Goal: Task Accomplishment & Management: Manage account settings

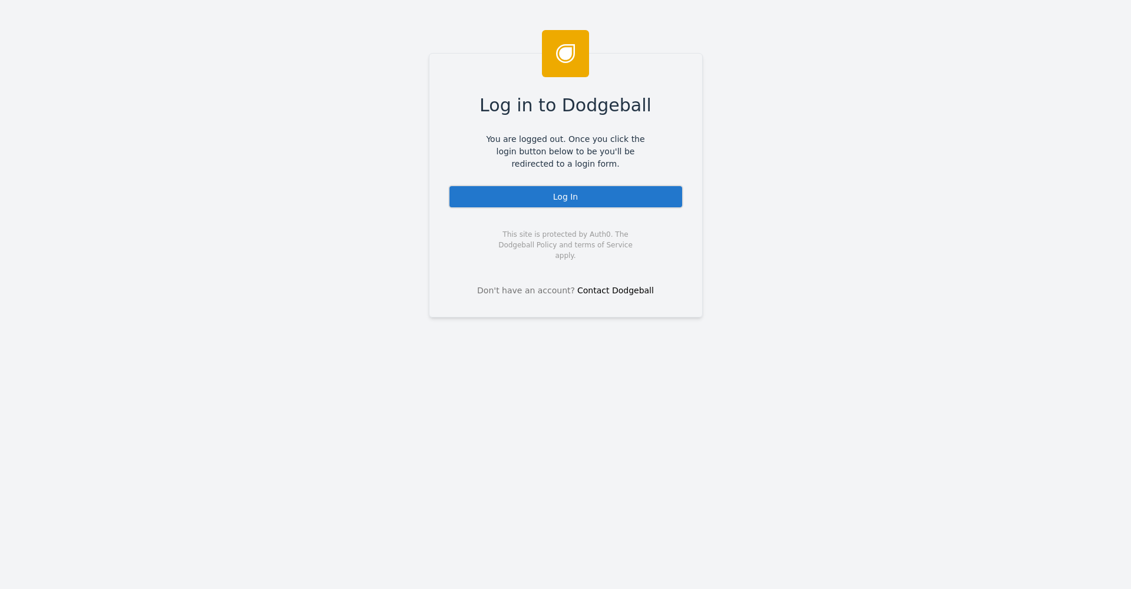
click at [582, 199] on div "Log In" at bounding box center [565, 197] width 235 height 24
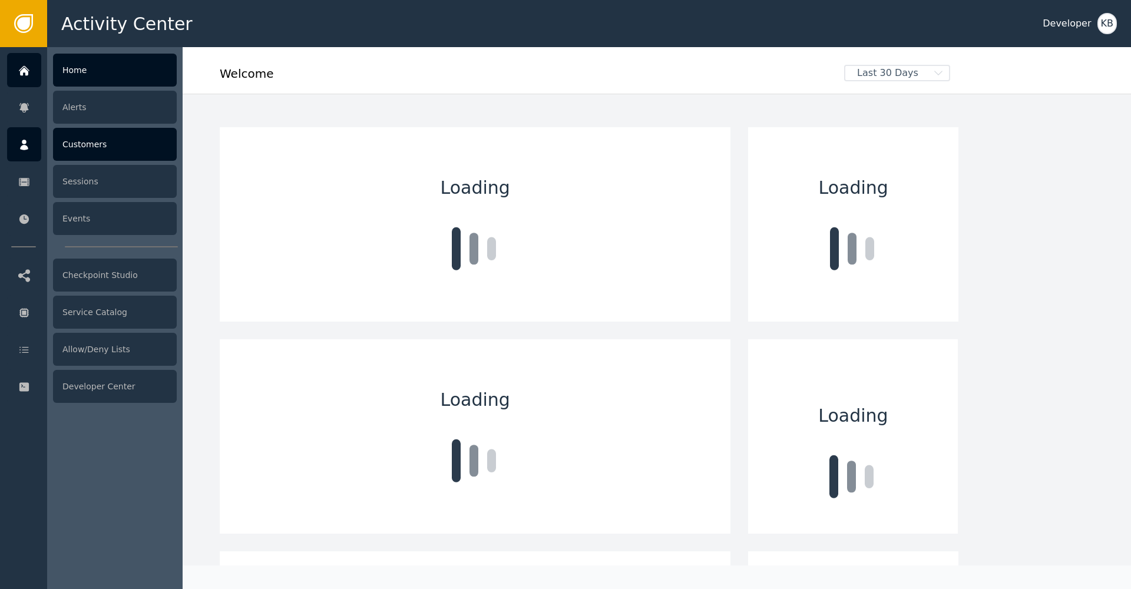
click at [90, 148] on div "Customers" at bounding box center [115, 144] width 124 height 33
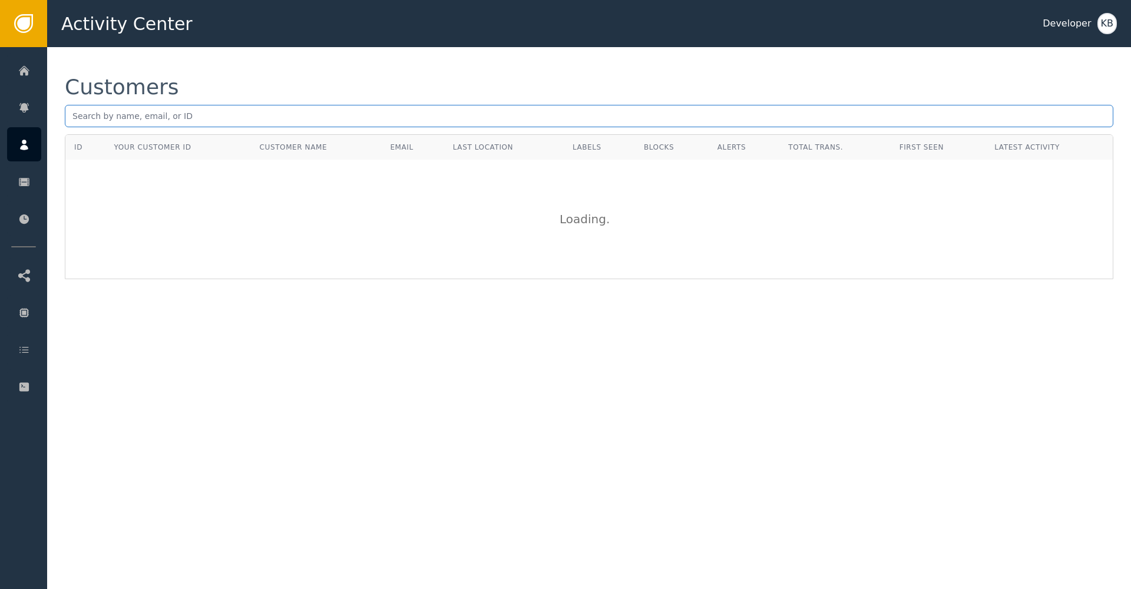
scroll to position [1, 0]
click at [80, 116] on input "text" at bounding box center [589, 116] width 1049 height 22
paste input "[EMAIL_ADDRESS][DOMAIN_NAME]"
type input "[EMAIL_ADDRESS][DOMAIN_NAME]"
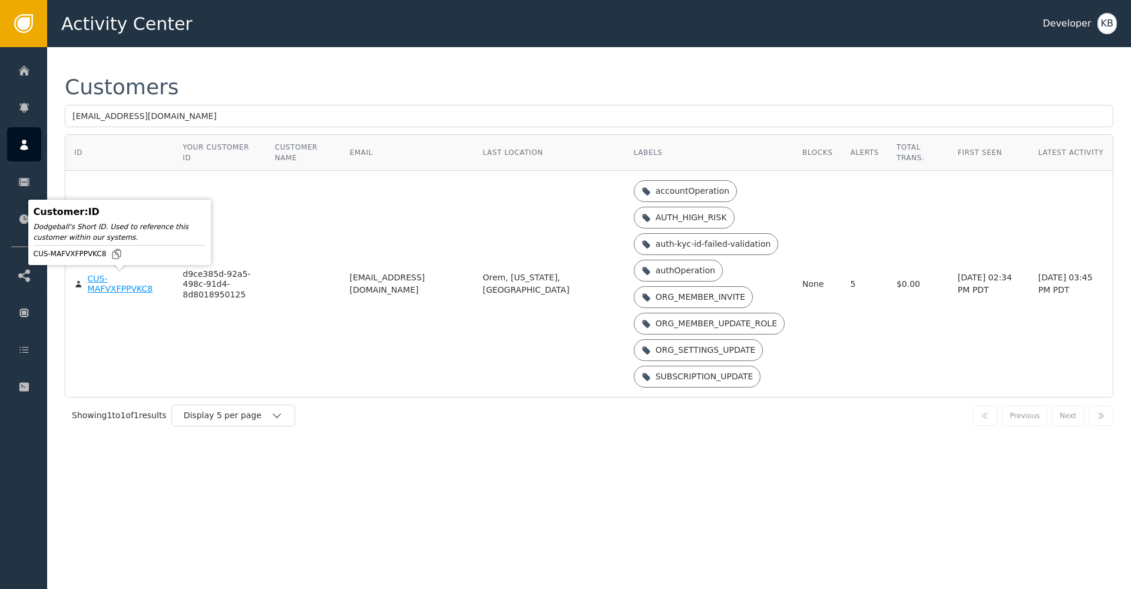
click at [100, 282] on div "CUS-MAFVXFPPVKC8" at bounding box center [127, 284] width 78 height 21
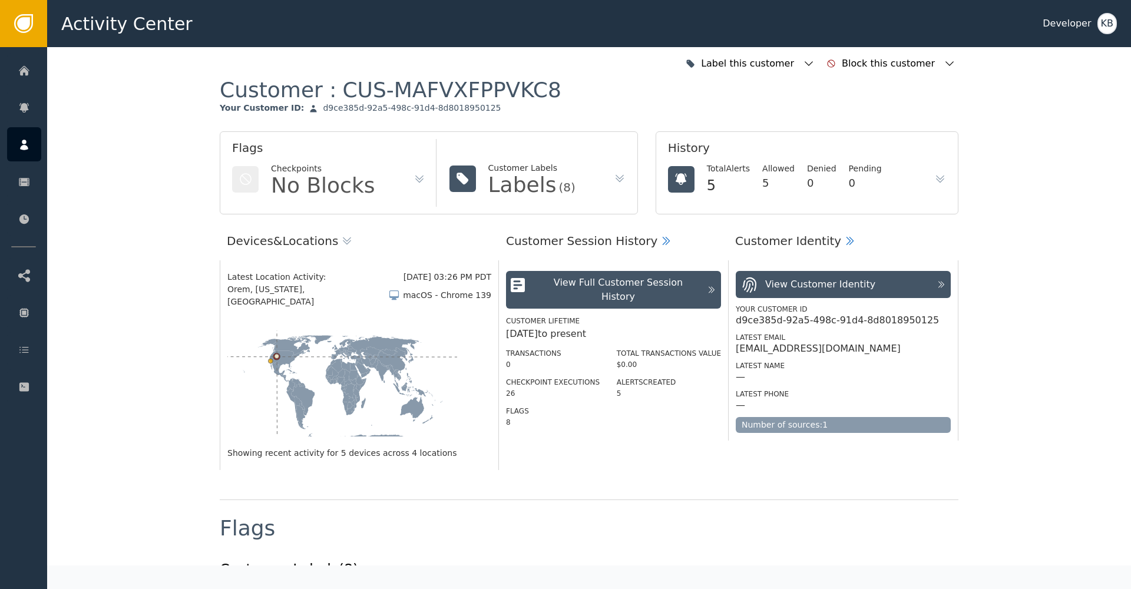
scroll to position [292, 0]
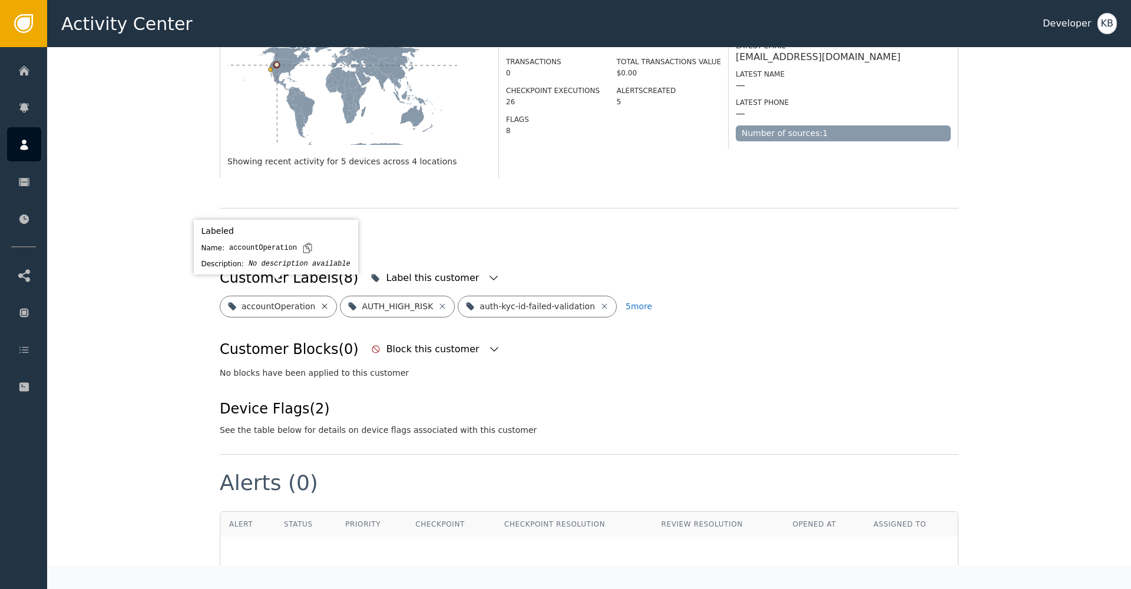
click at [322, 302] on icon at bounding box center [324, 306] width 9 height 9
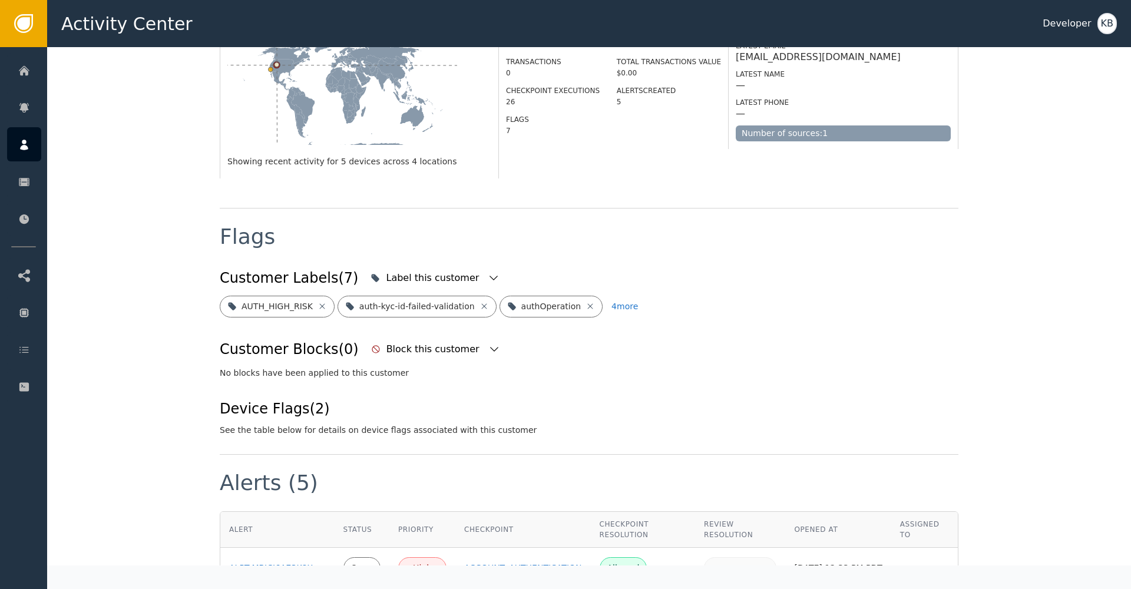
click at [322, 47] on body "Activity Center Developer KB Home Alerts Customers Sessions Events Checkpoint S…" at bounding box center [565, 23] width 1131 height 47
click at [439, 271] on div "Label this customer" at bounding box center [434, 278] width 96 height 14
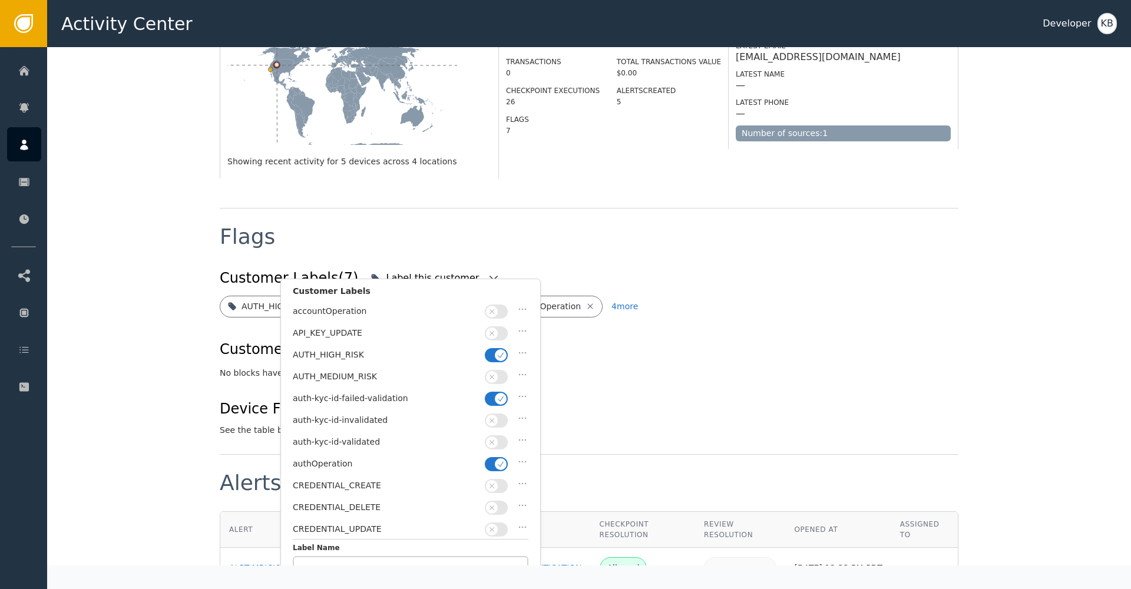
click at [487, 358] on button "button" at bounding box center [496, 355] width 23 height 14
click at [498, 399] on icon "button" at bounding box center [501, 399] width 8 height 8
drag, startPoint x: 495, startPoint y: 417, endPoint x: 495, endPoint y: 458, distance: 41.2
click at [495, 417] on icon "button" at bounding box center [492, 421] width 8 height 8
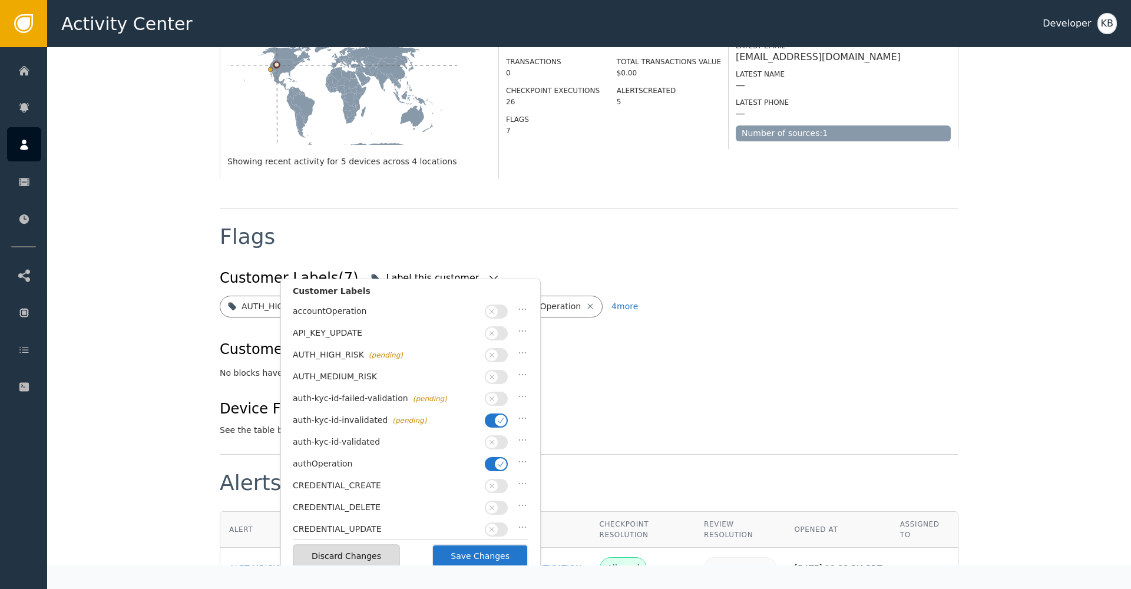
click at [495, 457] on button "button" at bounding box center [496, 464] width 23 height 14
drag, startPoint x: 497, startPoint y: 422, endPoint x: 496, endPoint y: 437, distance: 15.4
click at [497, 423] on button "button" at bounding box center [496, 421] width 23 height 14
drag, startPoint x: 496, startPoint y: 437, endPoint x: 494, endPoint y: 465, distance: 27.7
click at [496, 438] on icon "button" at bounding box center [492, 442] width 8 height 8
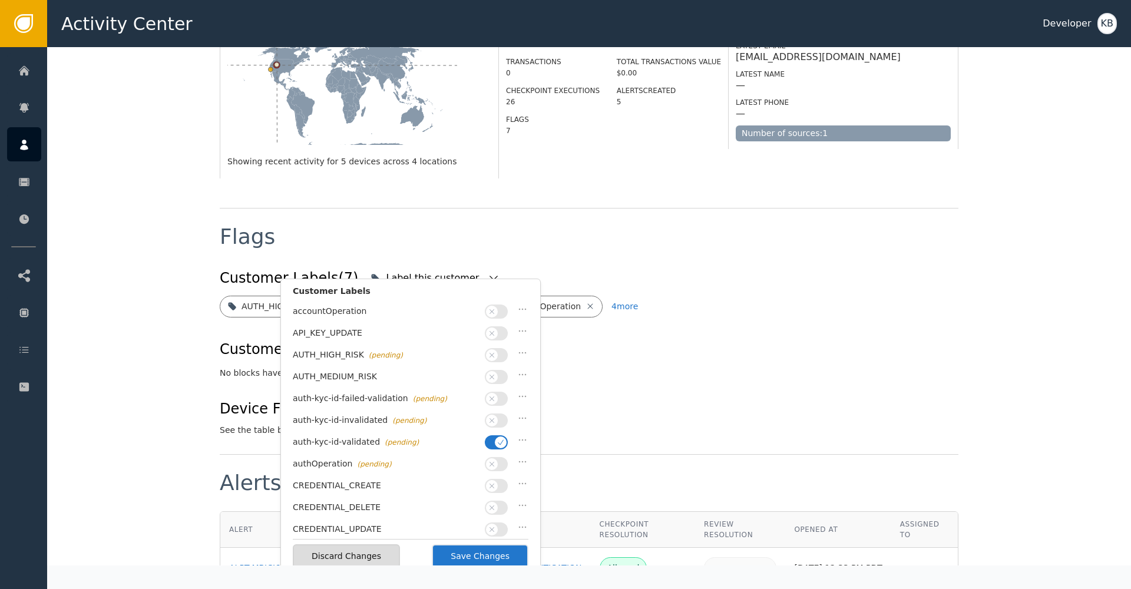
scroll to position [121, 0]
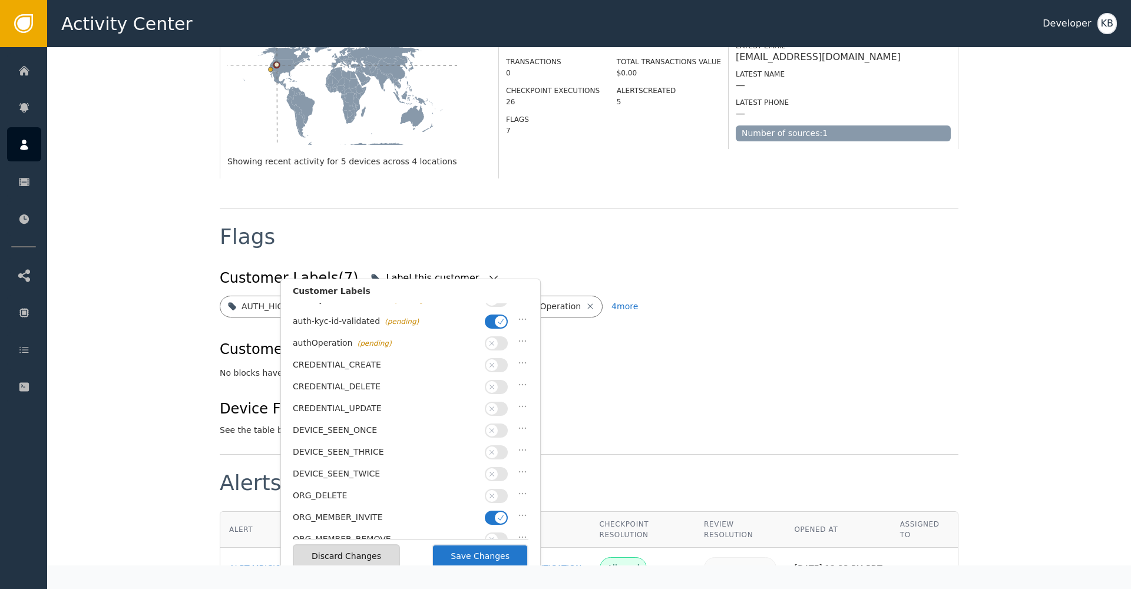
click at [499, 514] on icon "button" at bounding box center [501, 518] width 8 height 8
click at [504, 556] on button "Save Changes" at bounding box center [480, 556] width 97 height 24
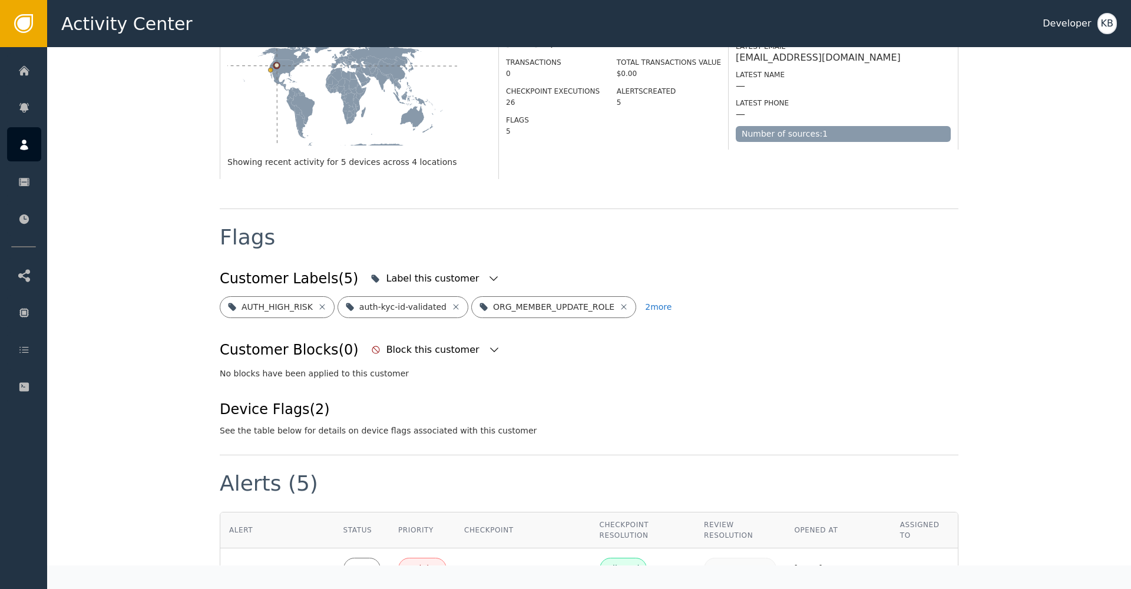
scroll to position [0, 0]
click at [488, 273] on icon "button" at bounding box center [494, 279] width 12 height 12
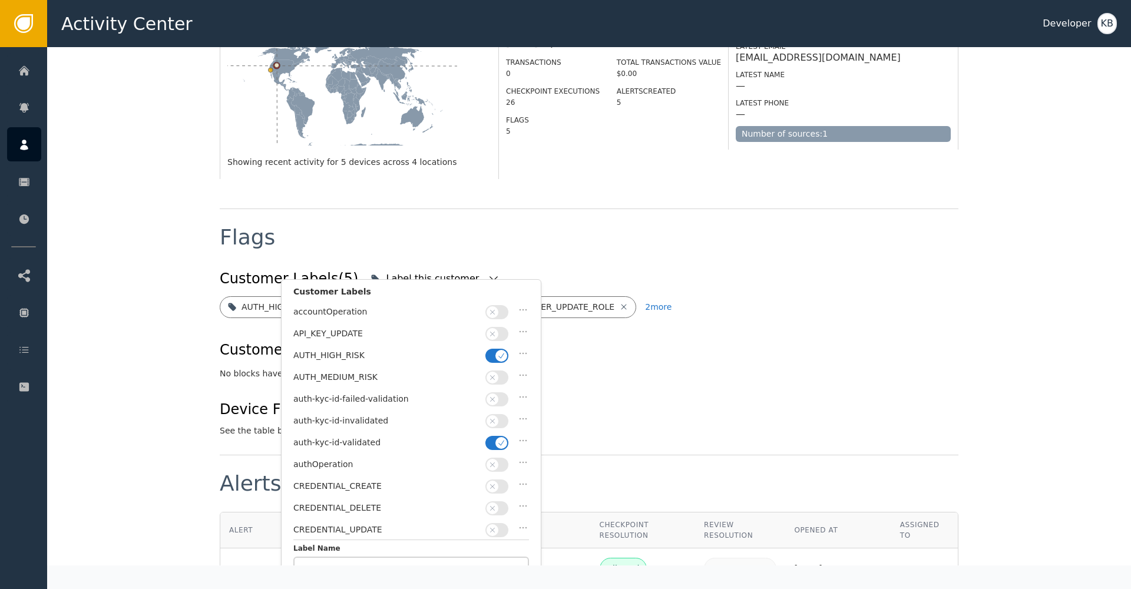
click at [501, 350] on span "button" at bounding box center [502, 356] width 12 height 12
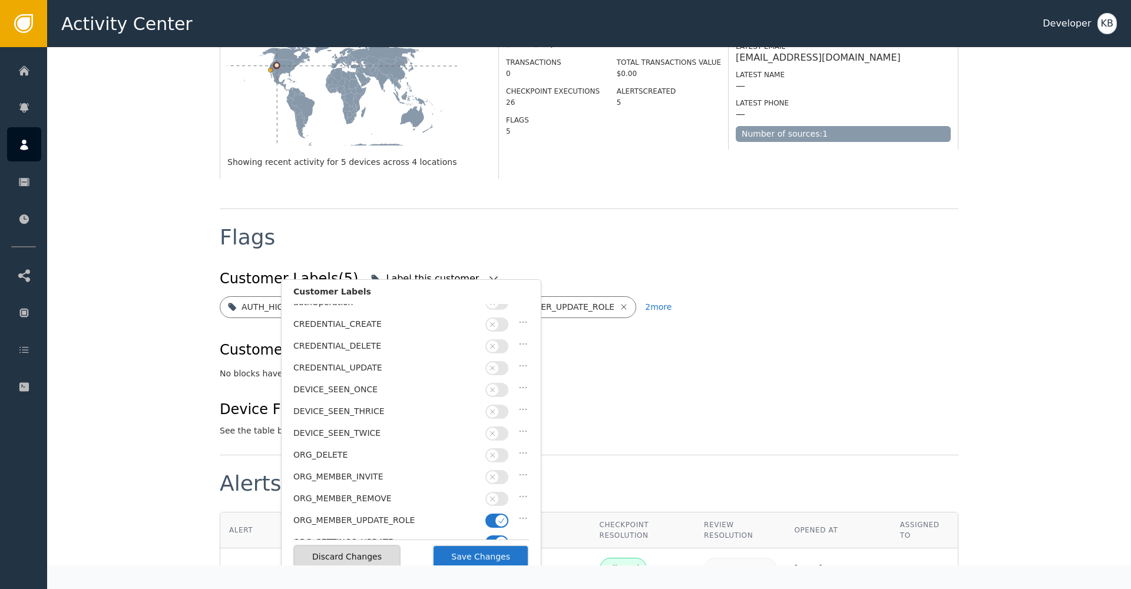
scroll to position [223, 0]
drag, startPoint x: 497, startPoint y: 450, endPoint x: 502, endPoint y: 458, distance: 9.3
click at [497, 454] on span "button" at bounding box center [502, 460] width 12 height 12
click at [503, 477] on icon "button" at bounding box center [501, 481] width 8 height 8
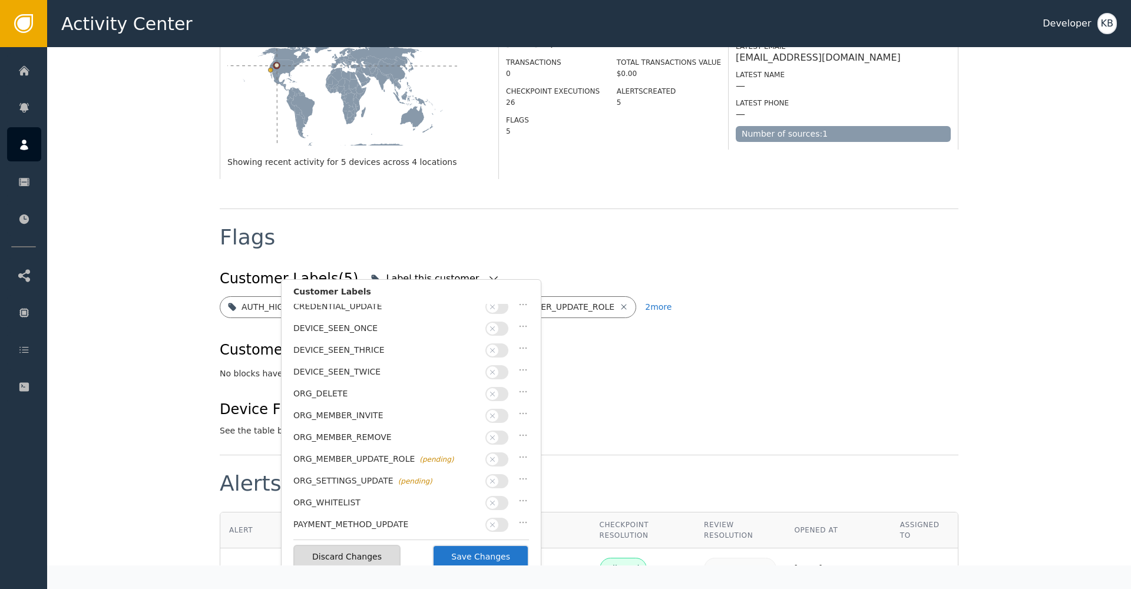
click at [499, 540] on button "button" at bounding box center [496, 547] width 23 height 14
click at [503, 553] on button "Save Changes" at bounding box center [480, 557] width 97 height 24
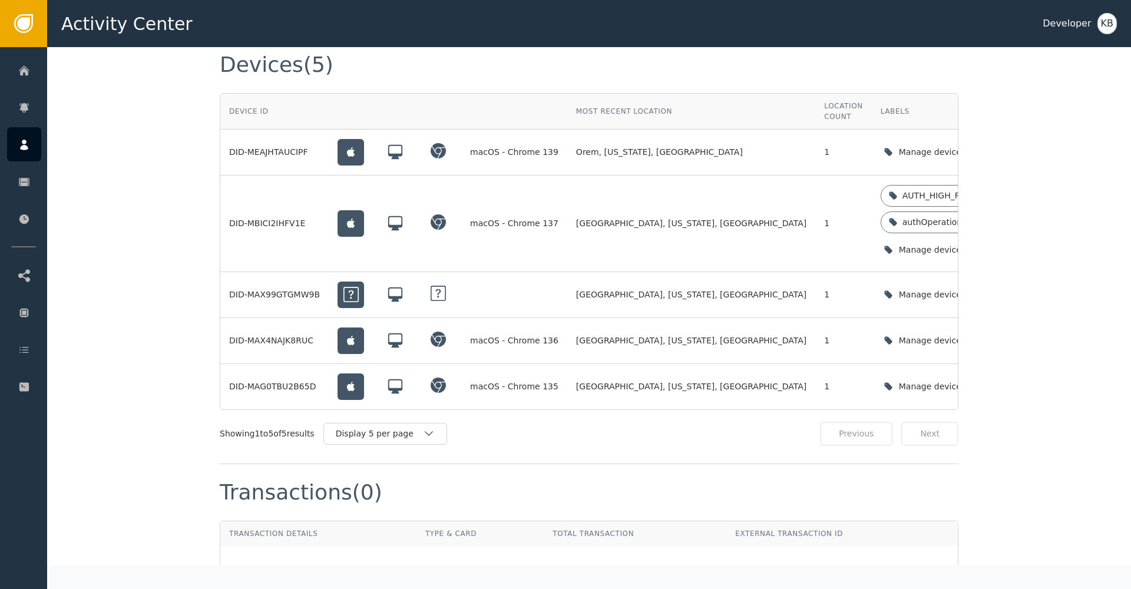
scroll to position [1061, 0]
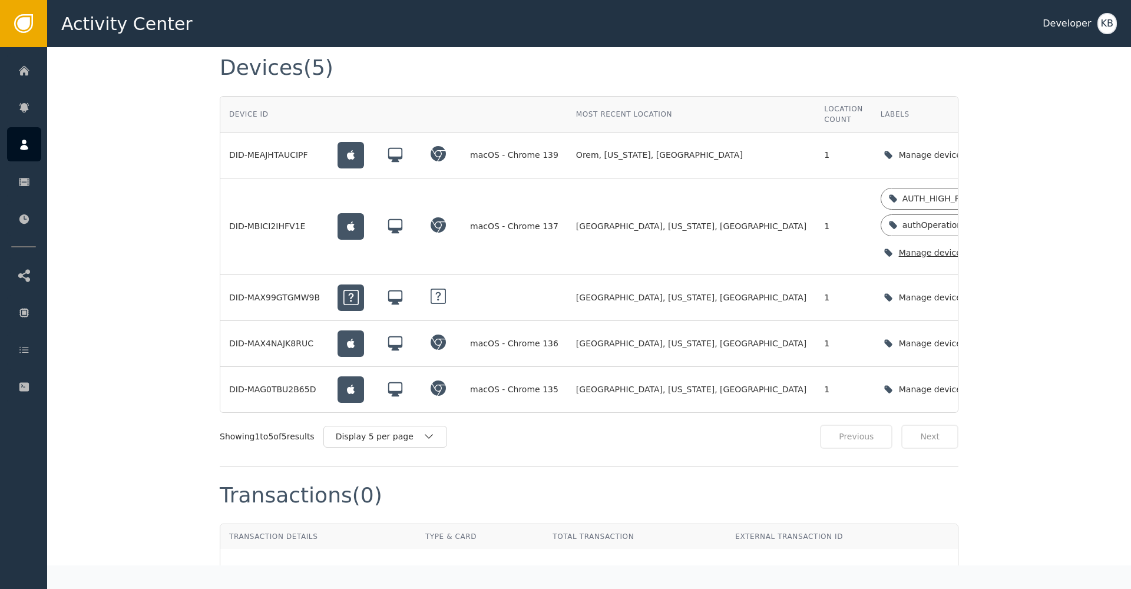
click at [997, 247] on icon "button" at bounding box center [1003, 253] width 12 height 12
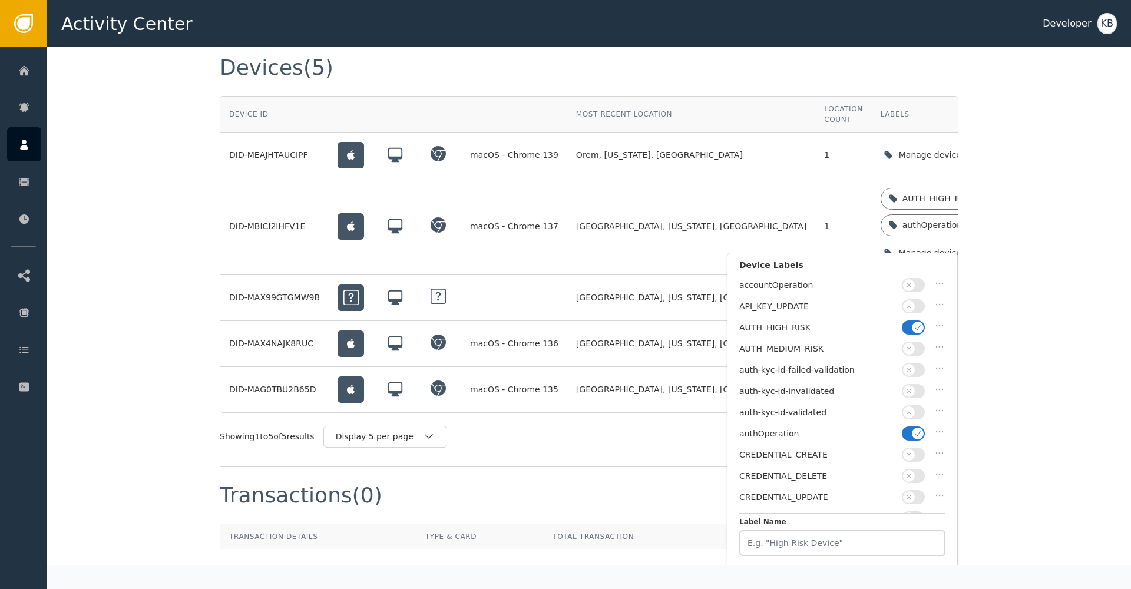
drag, startPoint x: 913, startPoint y: 431, endPoint x: 910, endPoint y: 409, distance: 22.1
click at [913, 430] on span "button" at bounding box center [918, 434] width 12 height 12
drag, startPoint x: 909, startPoint y: 407, endPoint x: 908, endPoint y: 399, distance: 8.3
click at [909, 408] on icon "button" at bounding box center [909, 412] width 8 height 8
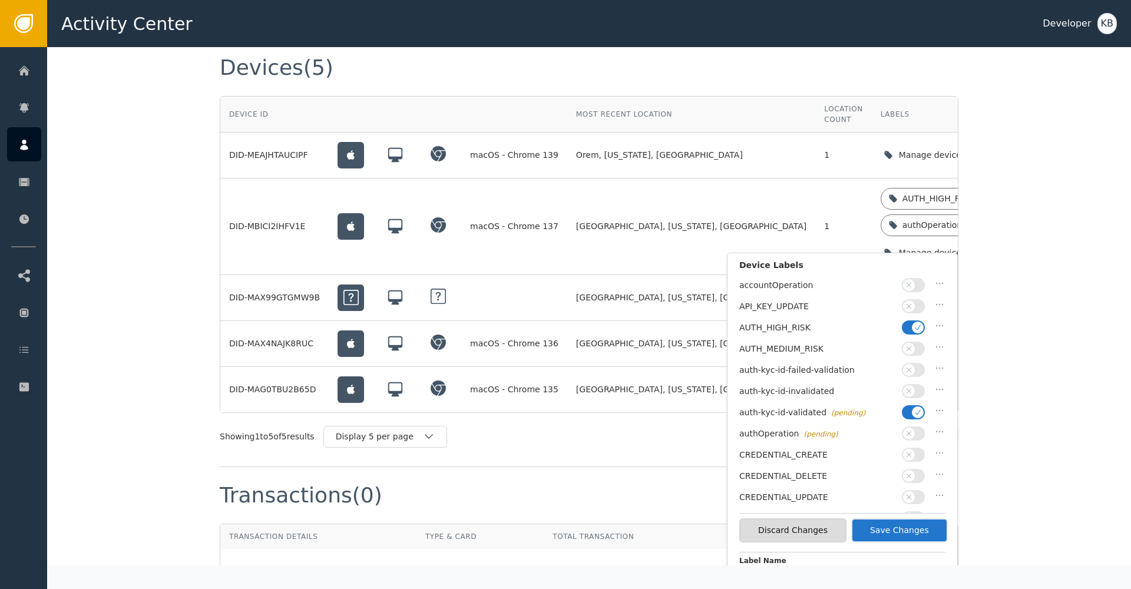
click at [917, 326] on icon "button" at bounding box center [918, 327] width 8 height 8
click at [897, 534] on button "Save Changes" at bounding box center [899, 530] width 97 height 24
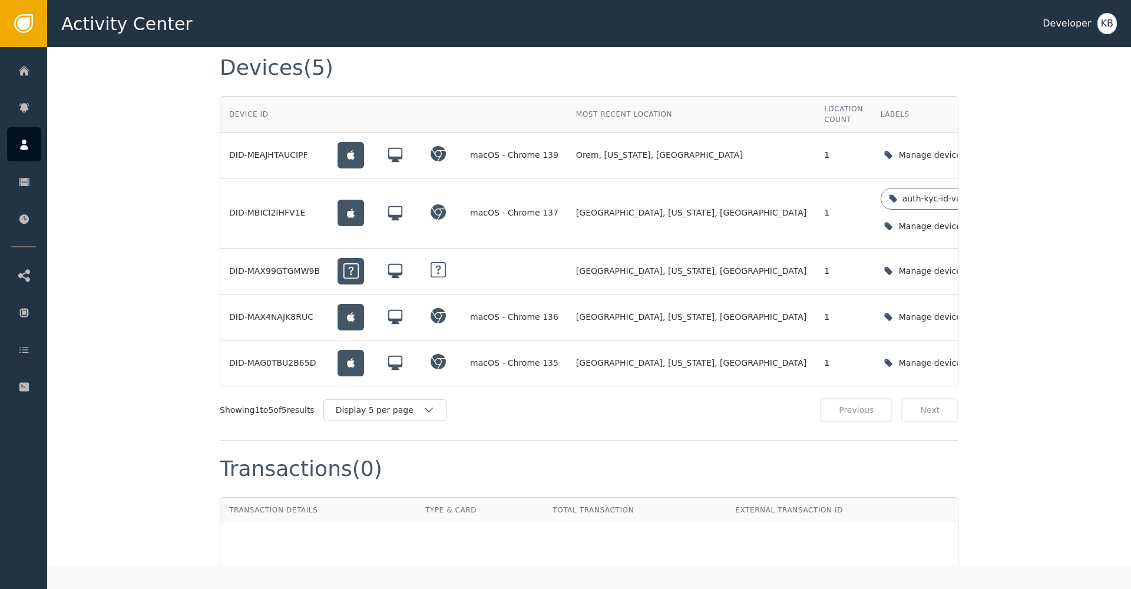
scroll to position [1061, 0]
click at [997, 148] on icon "button" at bounding box center [1003, 154] width 12 height 12
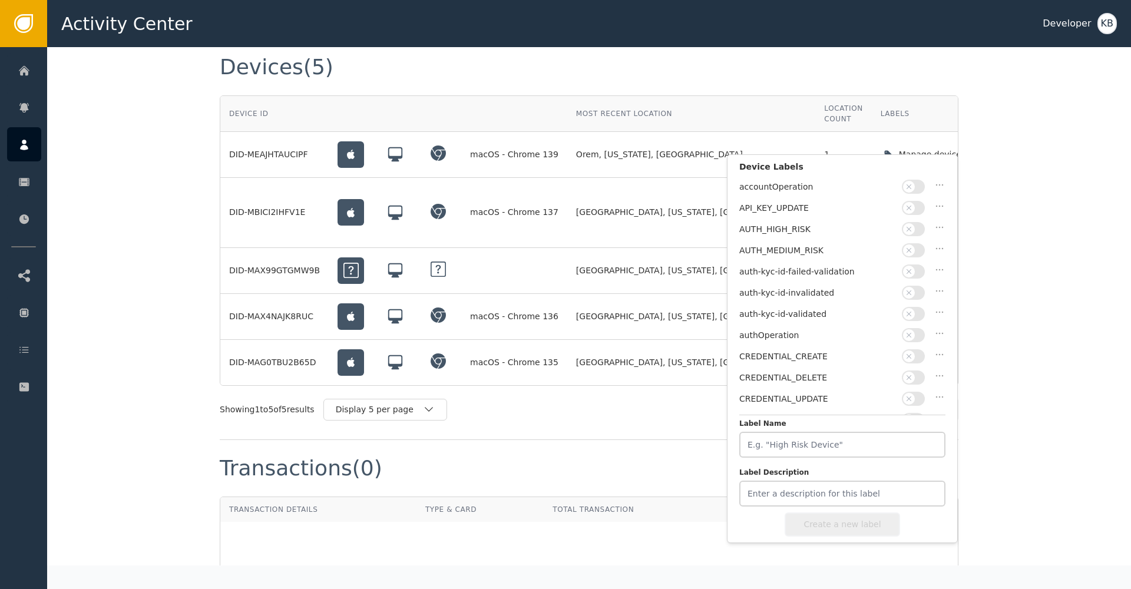
click at [909, 312] on icon "button" at bounding box center [909, 314] width 5 height 5
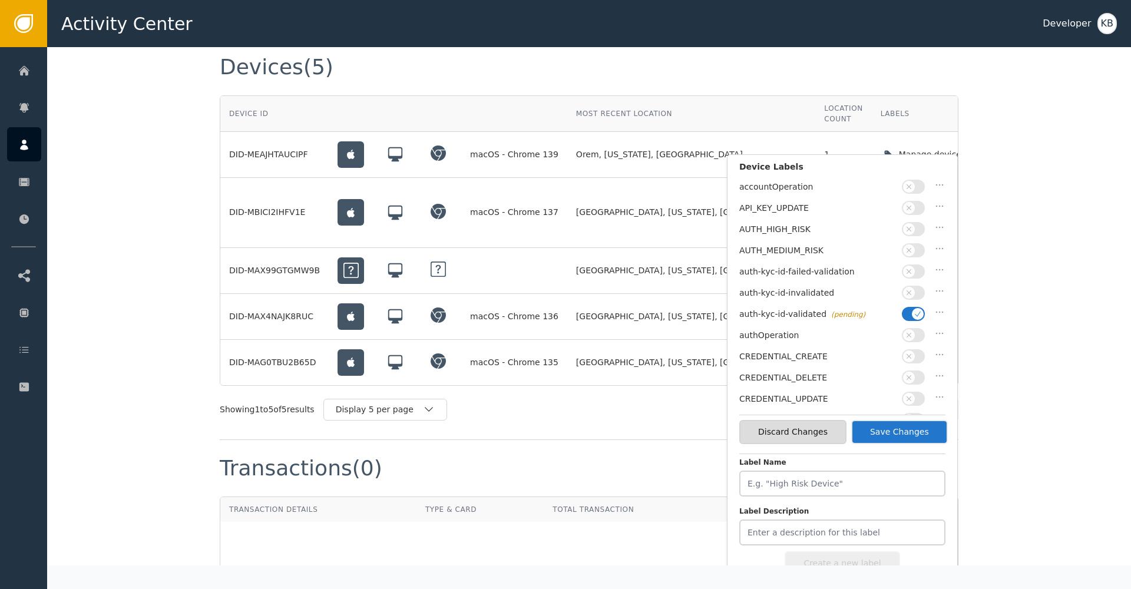
click at [886, 429] on button "Save Changes" at bounding box center [899, 432] width 97 height 24
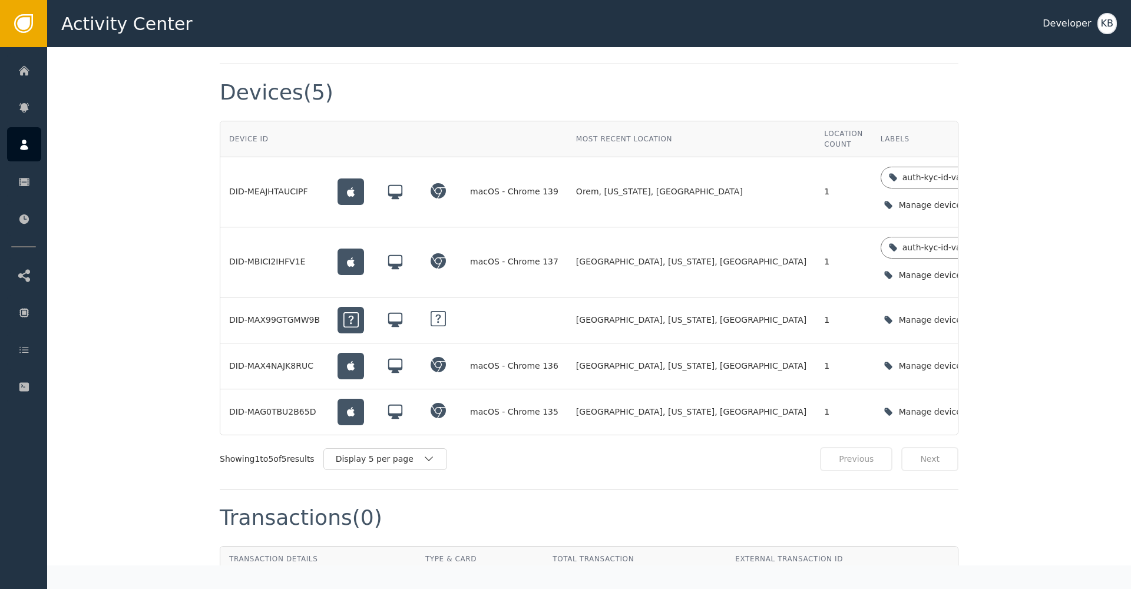
scroll to position [1031, 0]
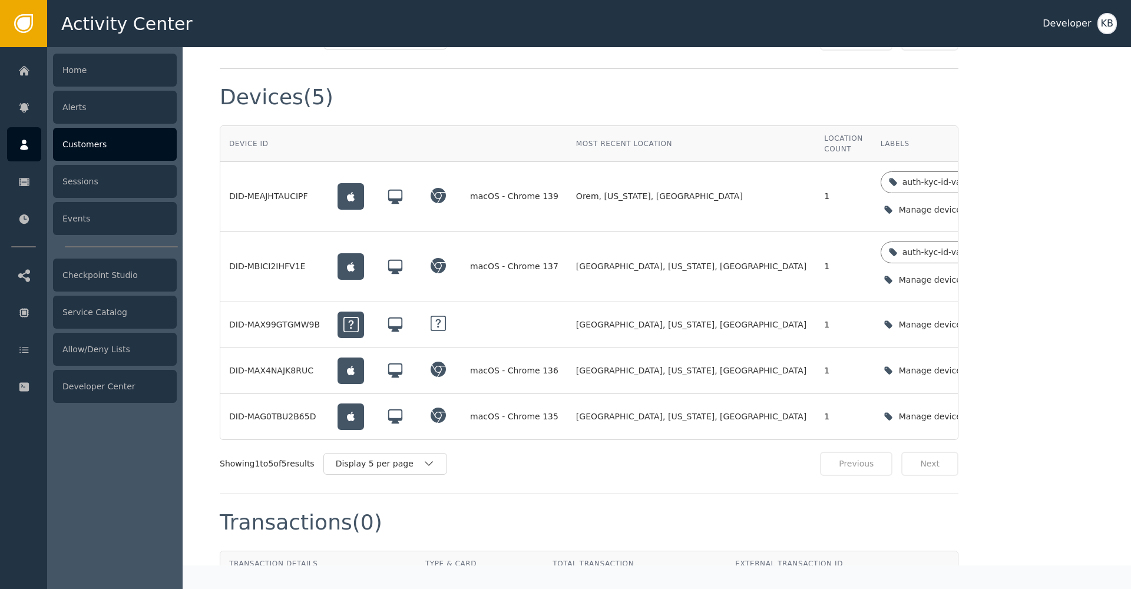
click at [4, 144] on div "Home Alerts Customers Sessions Events Checkpoint Studio Service Catalog Allow/D…" at bounding box center [23, 318] width 47 height 542
click at [114, 144] on div "Customers" at bounding box center [115, 144] width 124 height 33
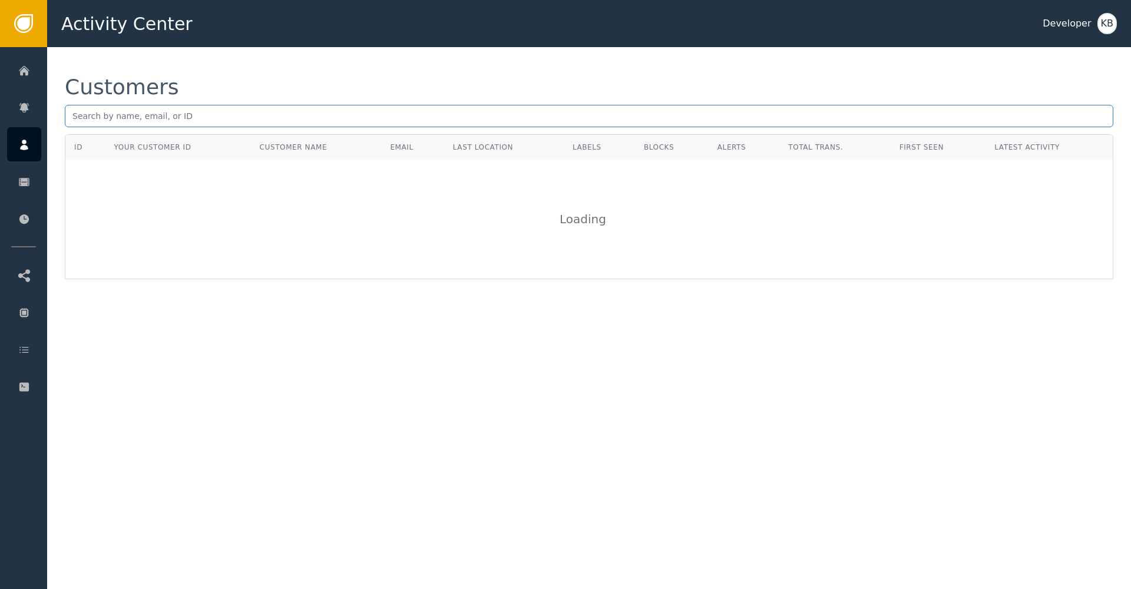
click at [436, 113] on input "text" at bounding box center [589, 116] width 1049 height 22
paste input "cddunstan5@gmail.com"
type input "cddunstan5@gmail.com"
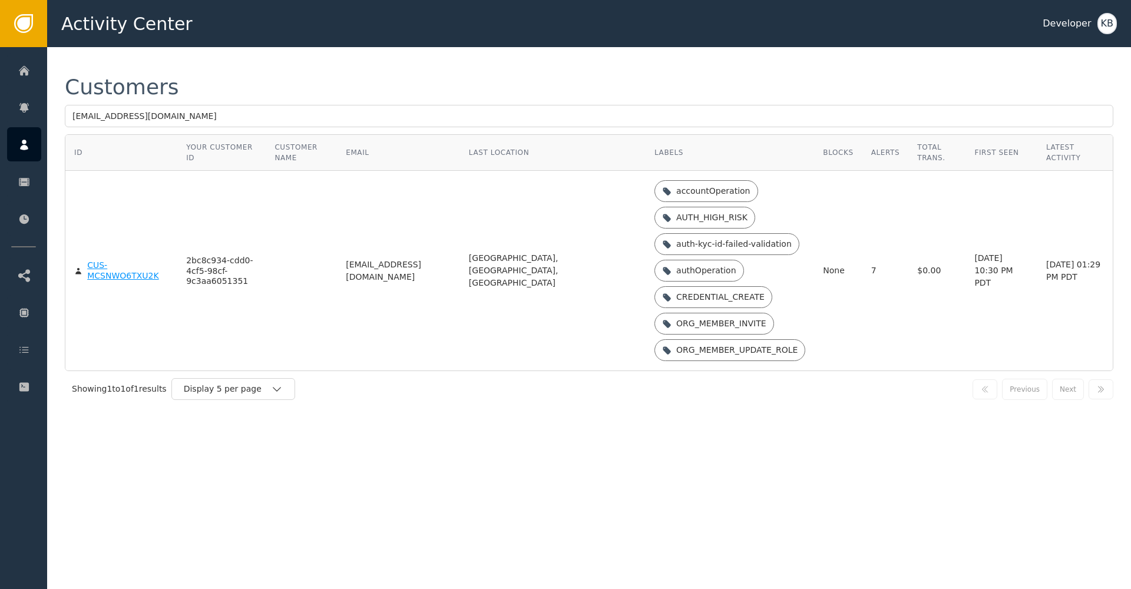
click at [105, 281] on td "CUS-MCSNWO6TXU2K" at bounding box center [121, 271] width 112 height 200
click at [106, 47] on body "Activity Center Developer KB Home Alerts Customers Sessions Events Checkpoint S…" at bounding box center [565, 23] width 1131 height 47
drag, startPoint x: 131, startPoint y: 284, endPoint x: 131, endPoint y: 276, distance: 7.7
click at [131, 278] on td "CUS-MCSNWO6TXU2K" at bounding box center [121, 271] width 112 height 200
click at [131, 276] on div "CUS-MCSNWO6TXU2K" at bounding box center [127, 270] width 81 height 21
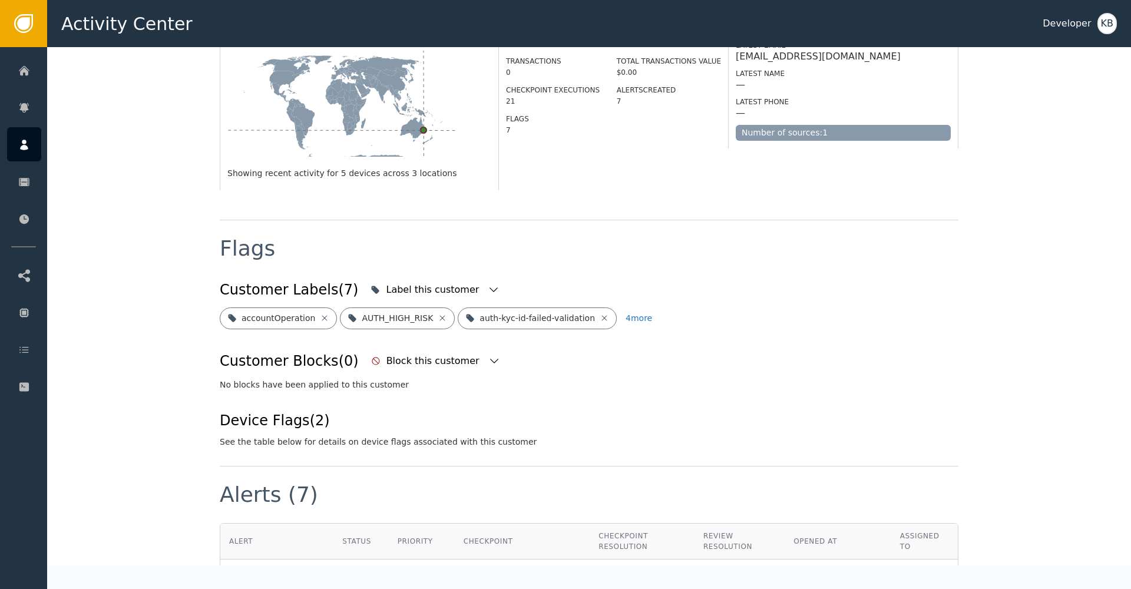
scroll to position [255, 0]
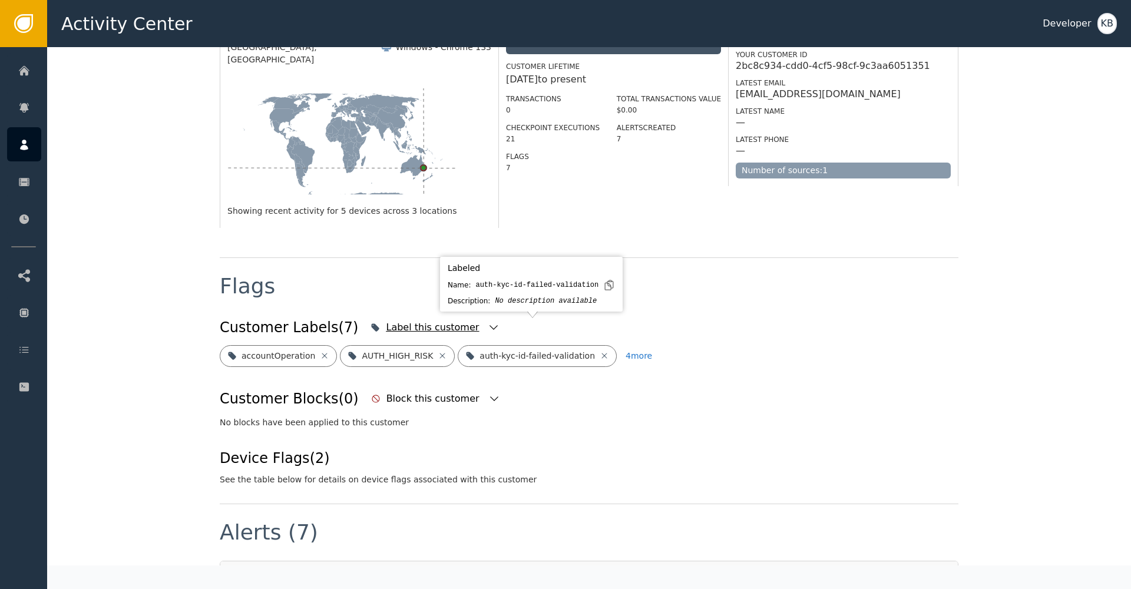
click at [419, 321] on div "Label this customer" at bounding box center [434, 328] width 96 height 14
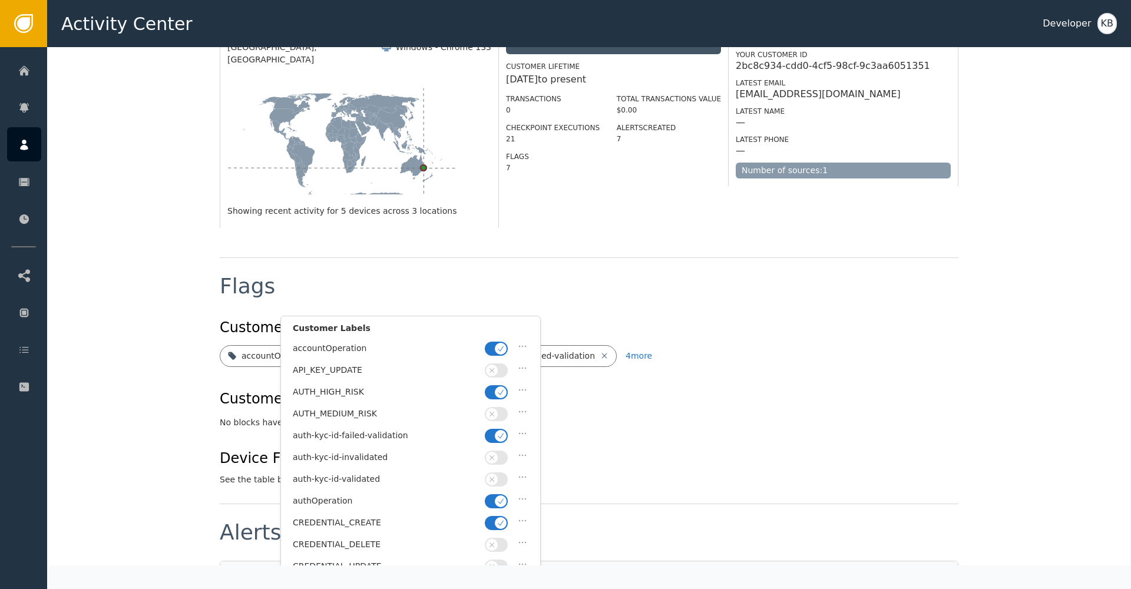
click at [486, 344] on button "button" at bounding box center [496, 349] width 23 height 14
drag, startPoint x: 491, startPoint y: 387, endPoint x: 500, endPoint y: 405, distance: 20.0
click at [492, 390] on button "button" at bounding box center [496, 392] width 23 height 14
drag, startPoint x: 498, startPoint y: 430, endPoint x: 498, endPoint y: 441, distance: 10.6
click at [498, 434] on icon "button" at bounding box center [501, 436] width 8 height 8
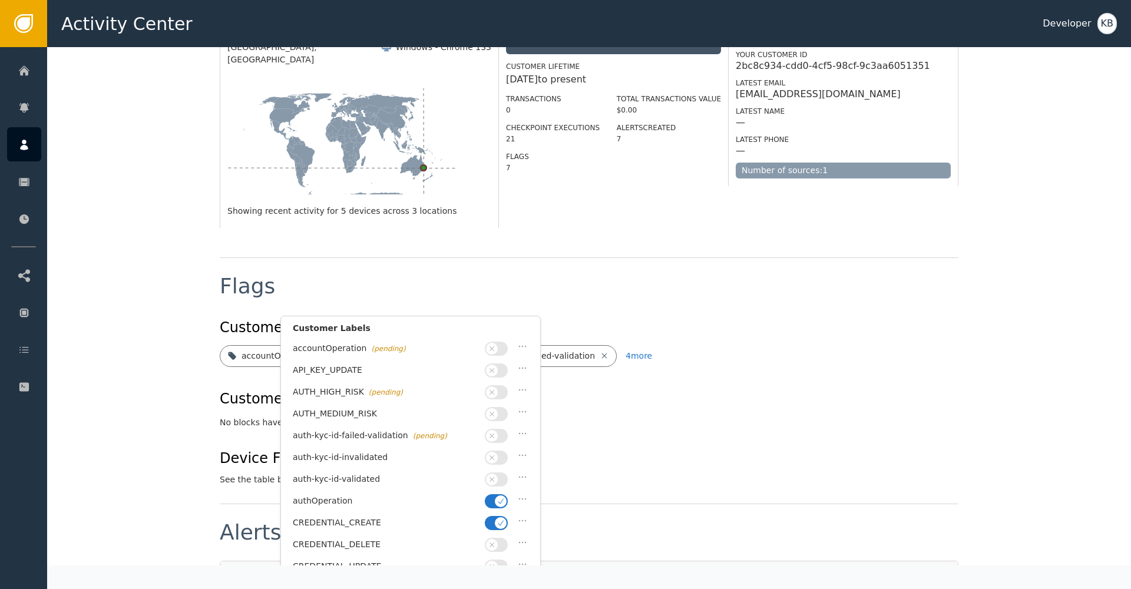
click at [497, 501] on span "button" at bounding box center [501, 502] width 12 height 12
click at [497, 519] on icon "button" at bounding box center [501, 523] width 8 height 8
drag, startPoint x: 496, startPoint y: 472, endPoint x: 511, endPoint y: 472, distance: 15.3
click at [497, 474] on span "button" at bounding box center [492, 480] width 12 height 12
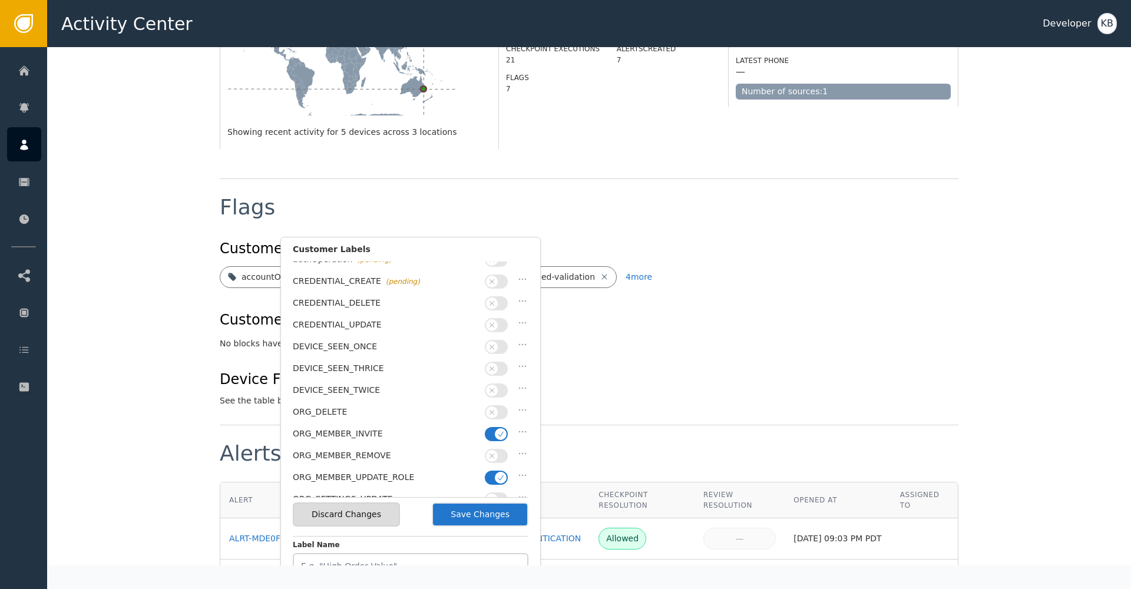
scroll to position [279, 0]
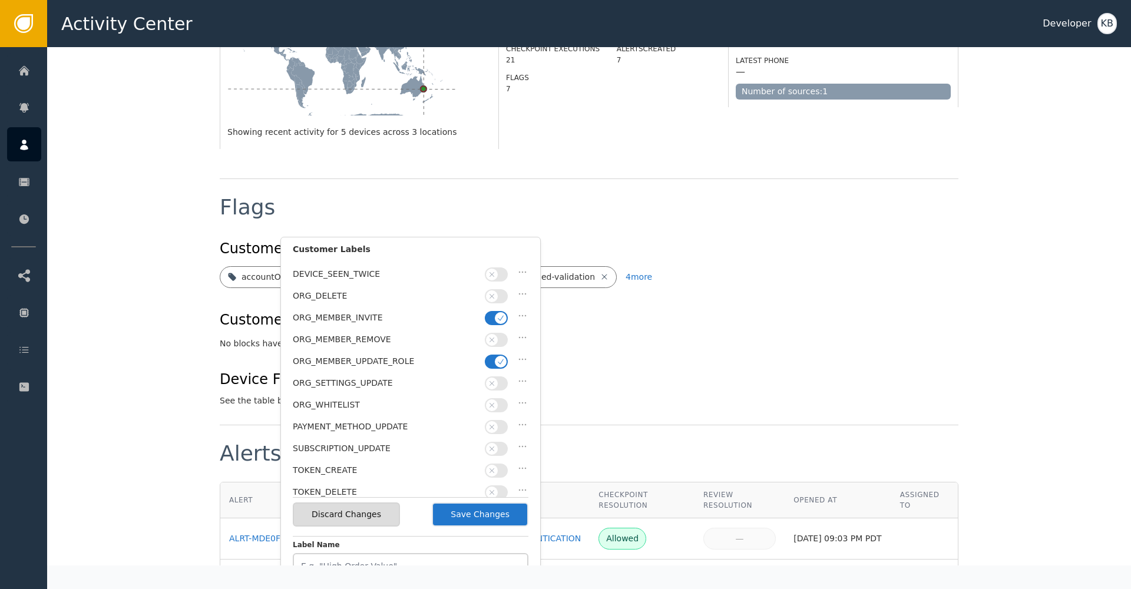
drag, startPoint x: 496, startPoint y: 351, endPoint x: 496, endPoint y: 340, distance: 11.2
click at [496, 356] on span "button" at bounding box center [501, 362] width 12 height 12
drag, startPoint x: 497, startPoint y: 303, endPoint x: 495, endPoint y: 315, distance: 12.5
click at [497, 311] on button "button" at bounding box center [496, 318] width 23 height 14
click at [480, 510] on button "Save Changes" at bounding box center [480, 515] width 97 height 24
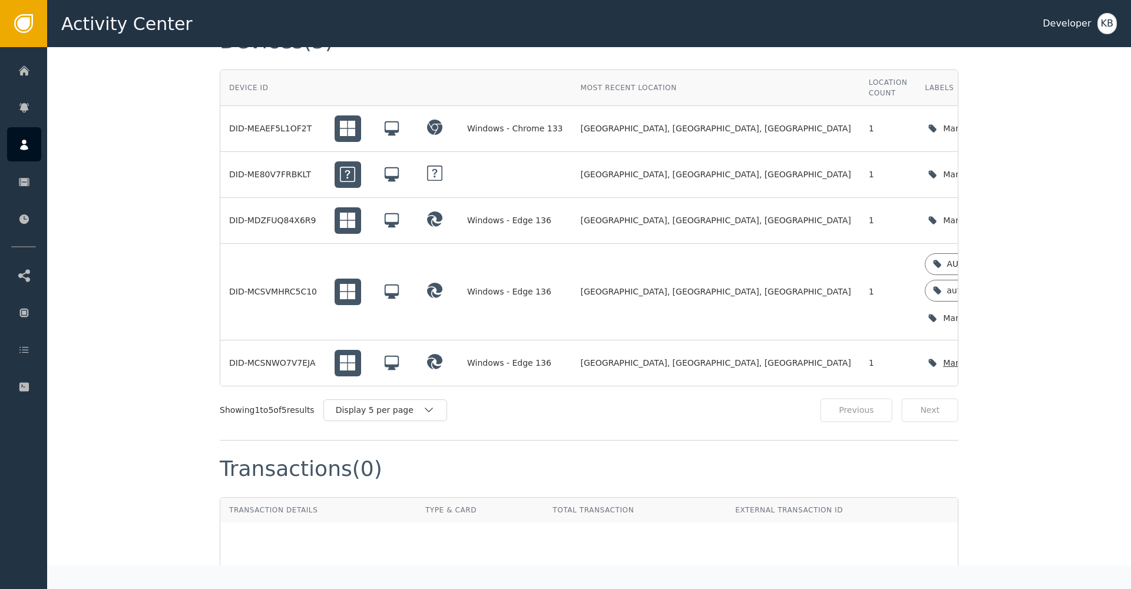
scroll to position [1042, 0]
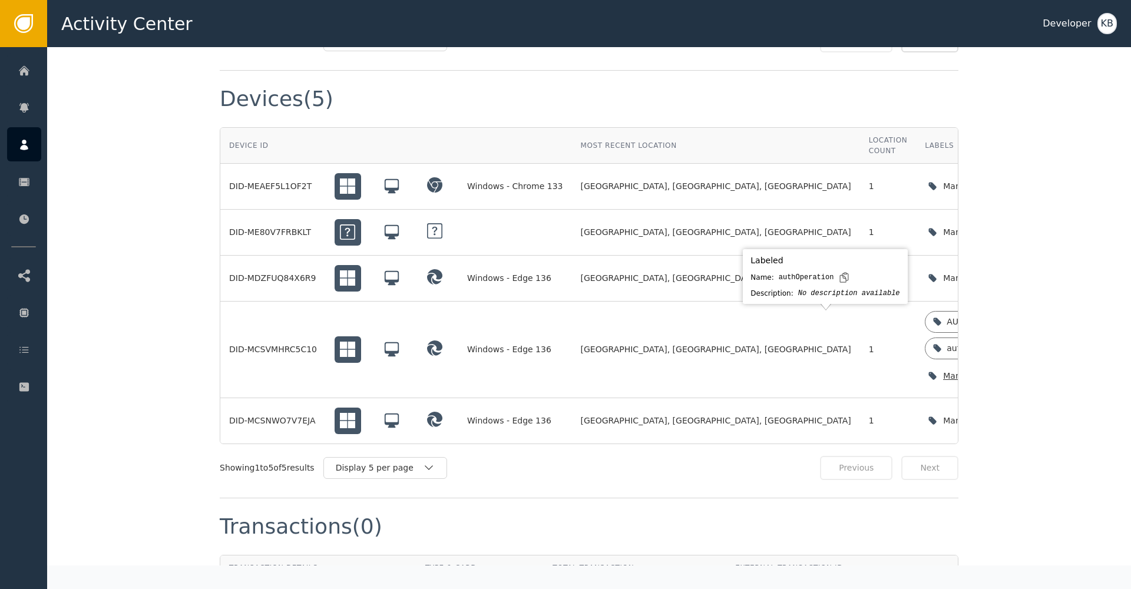
click at [1042, 370] on icon "button" at bounding box center [1048, 376] width 12 height 12
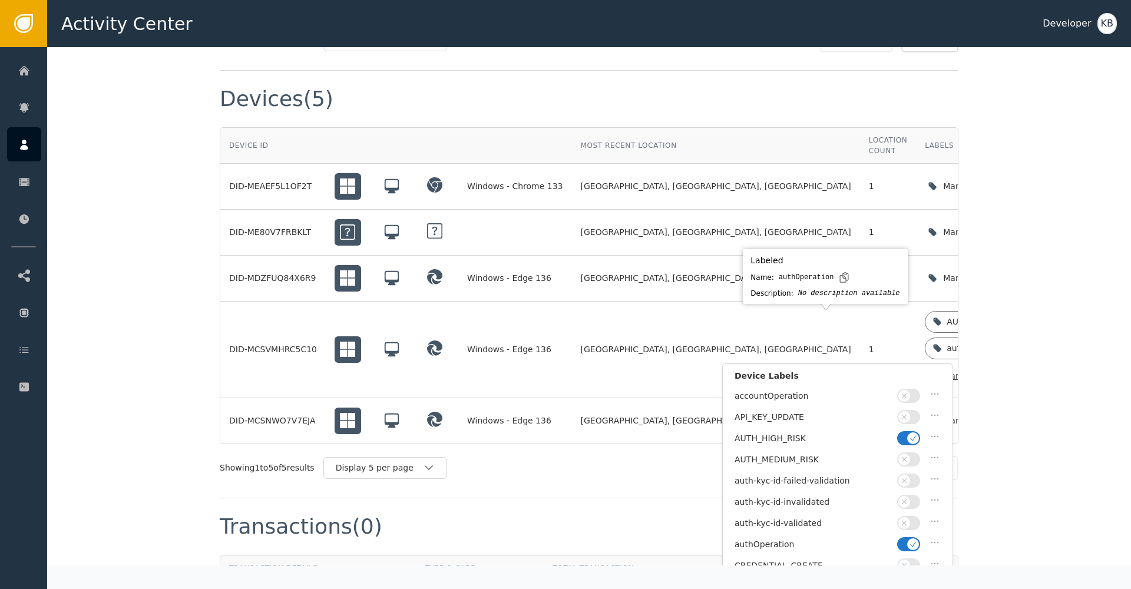
scroll to position [1040, 0]
click at [909, 541] on icon "button" at bounding box center [913, 545] width 8 height 8
drag, startPoint x: 909, startPoint y: 523, endPoint x: 909, endPoint y: 490, distance: 33.0
click at [909, 523] on span "button" at bounding box center [905, 524] width 12 height 12
drag, startPoint x: 912, startPoint y: 432, endPoint x: 919, endPoint y: 432, distance: 7.1
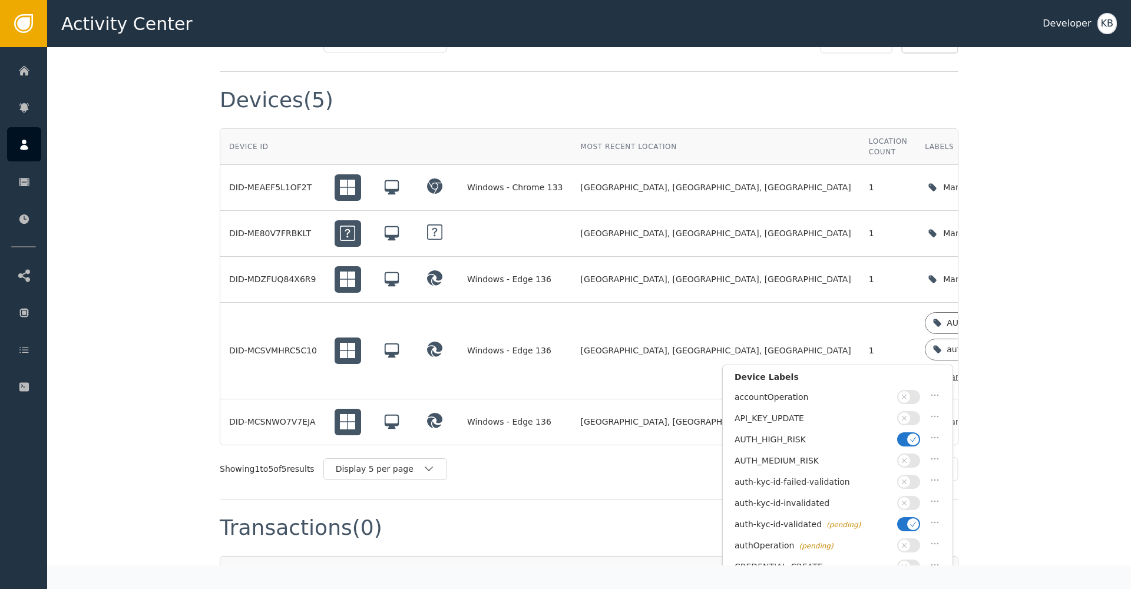
click at [912, 432] on button "button" at bounding box center [908, 439] width 23 height 14
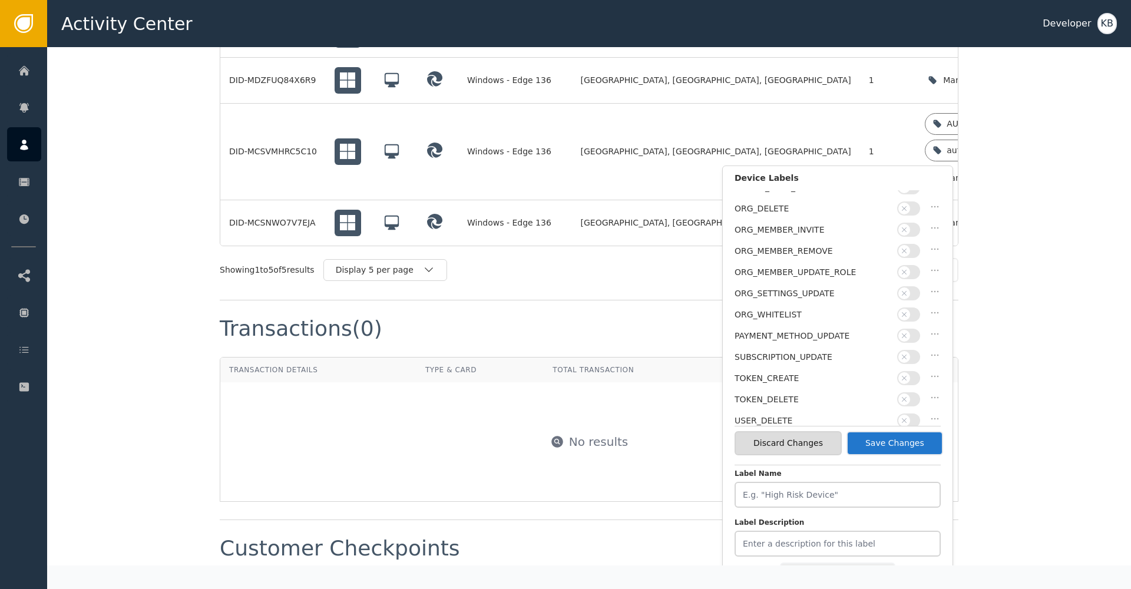
scroll to position [286, 0]
click at [893, 441] on button "Save Changes" at bounding box center [895, 443] width 97 height 24
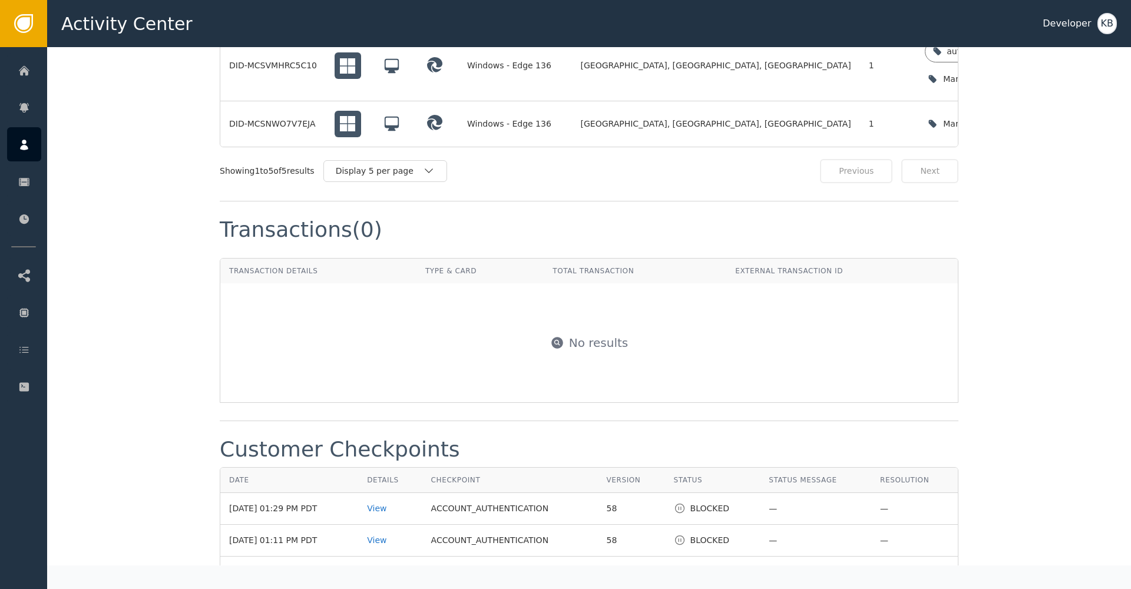
scroll to position [1032, 0]
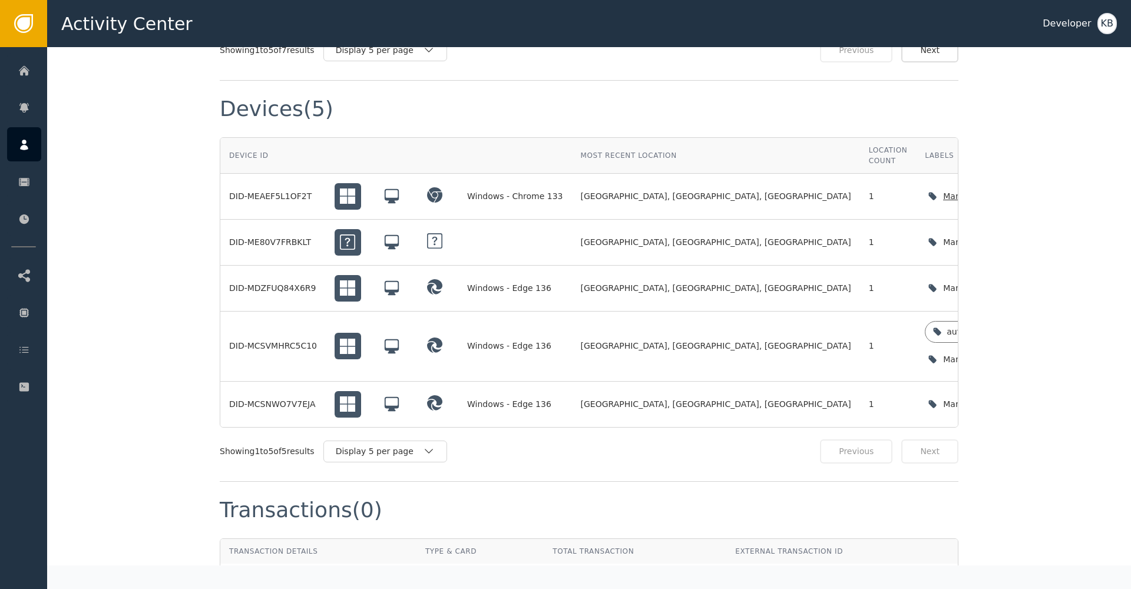
click at [1043, 194] on icon "button" at bounding box center [1047, 196] width 8 height 5
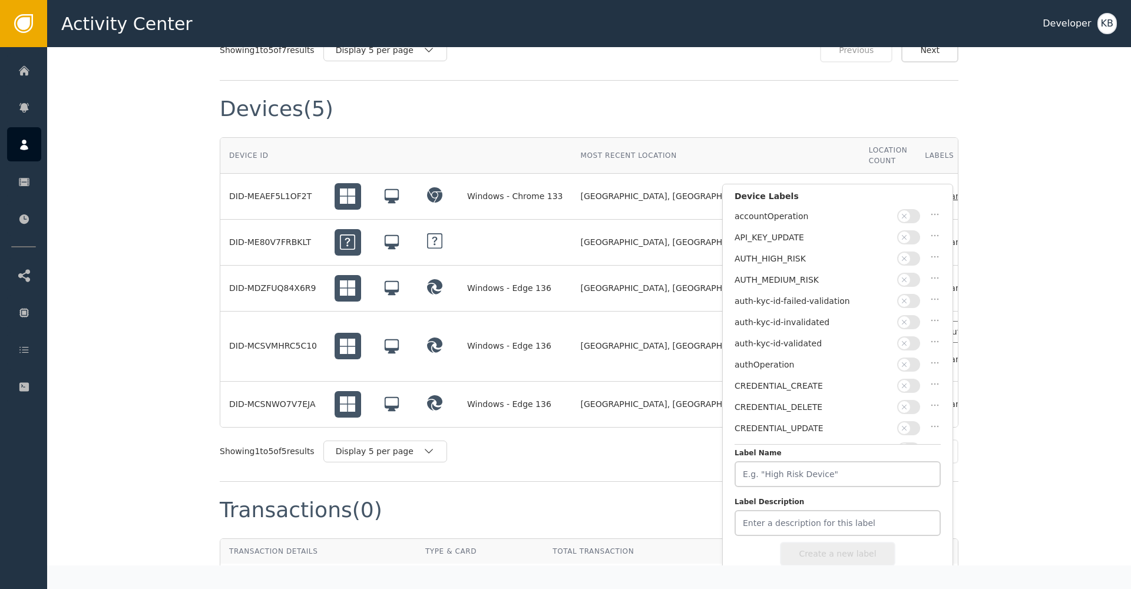
drag, startPoint x: 909, startPoint y: 349, endPoint x: 910, endPoint y: 341, distance: 8.9
click at [909, 349] on div "auth-kyc-id-validated" at bounding box center [838, 346] width 206 height 21
click at [910, 341] on button "button" at bounding box center [908, 343] width 23 height 14
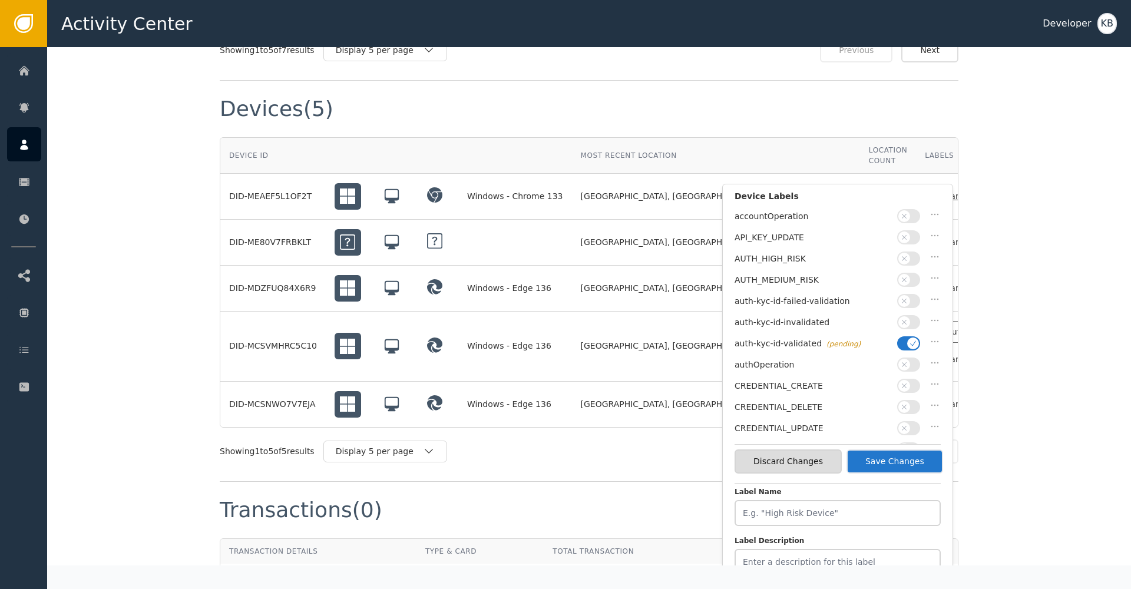
click at [903, 460] on button "Save Changes" at bounding box center [895, 462] width 97 height 24
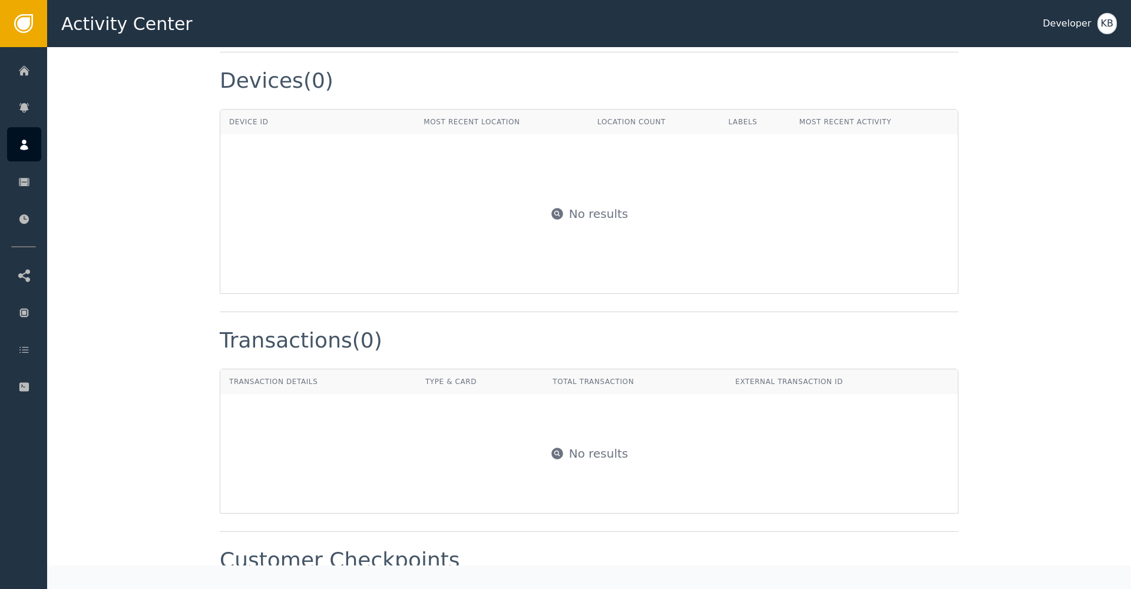
scroll to position [1031, 0]
